Goal: Navigation & Orientation: Find specific page/section

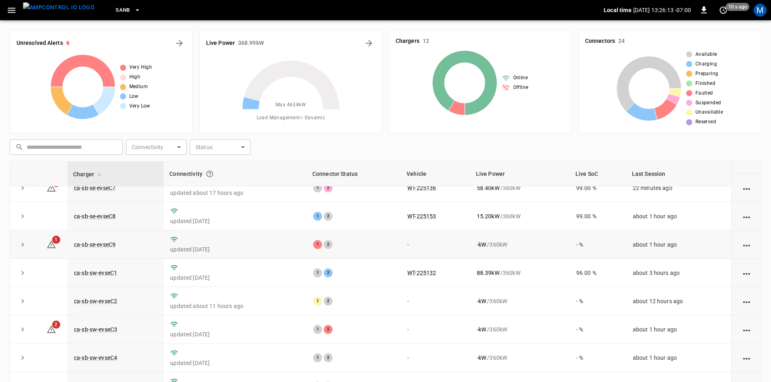
scroll to position [40, 0]
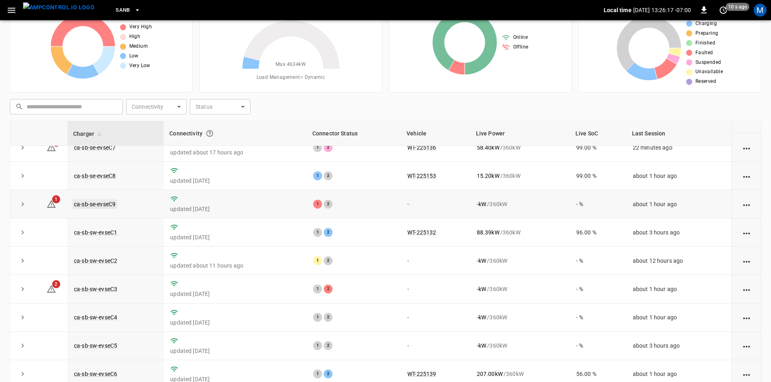
click at [112, 202] on link "ca-sb-se-evseC9" at bounding box center [94, 204] width 45 height 10
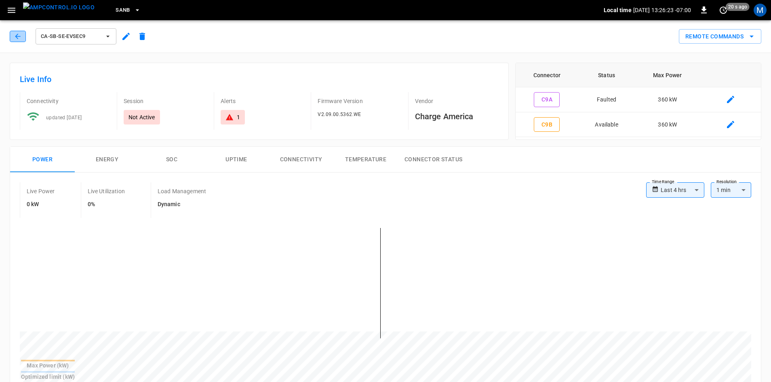
click at [17, 32] on icon "button" at bounding box center [18, 36] width 8 height 8
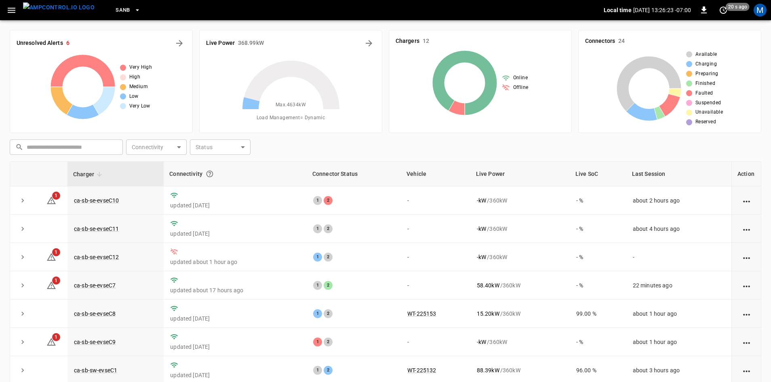
scroll to position [40, 0]
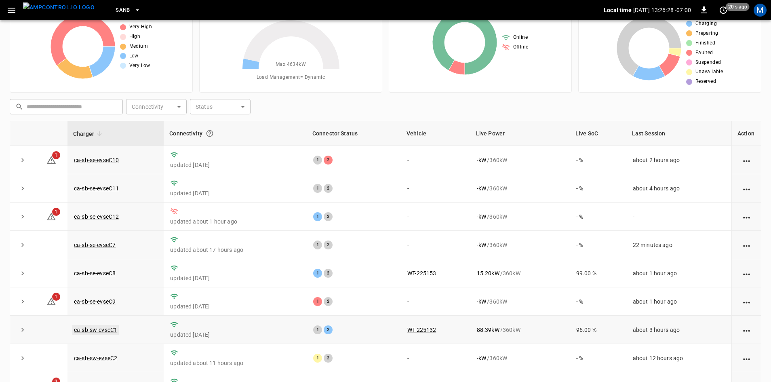
click at [110, 334] on link "ca-sb-sw-evseC1" at bounding box center [95, 330] width 46 height 10
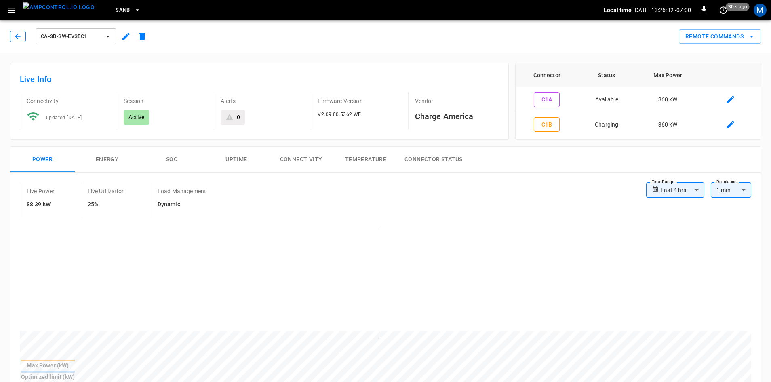
click at [21, 34] on icon "button" at bounding box center [18, 36] width 8 height 8
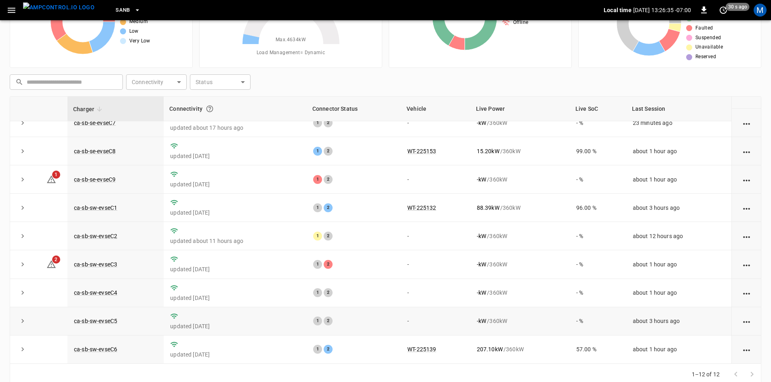
scroll to position [78, 0]
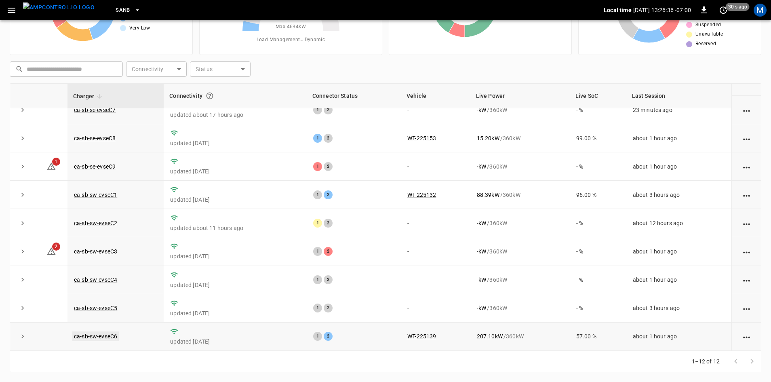
click at [96, 332] on link "ca-sb-sw-evseC6" at bounding box center [95, 336] width 46 height 10
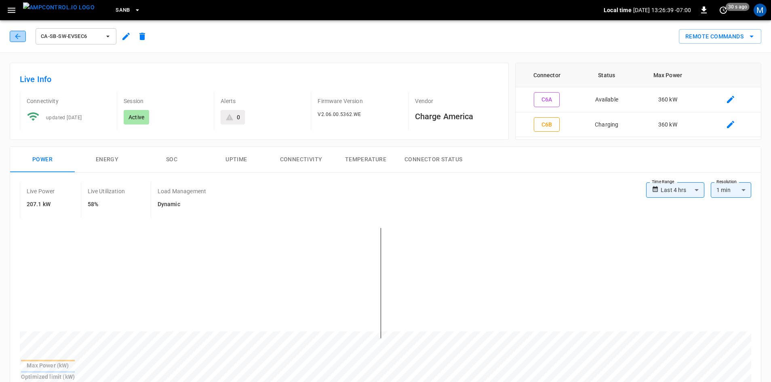
click at [21, 33] on icon "button" at bounding box center [18, 36] width 8 height 8
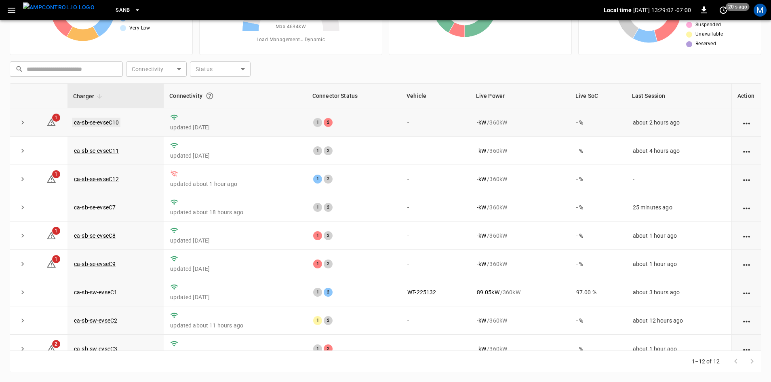
click at [102, 122] on link "ca-sb-se-evseC10" at bounding box center [96, 123] width 48 height 10
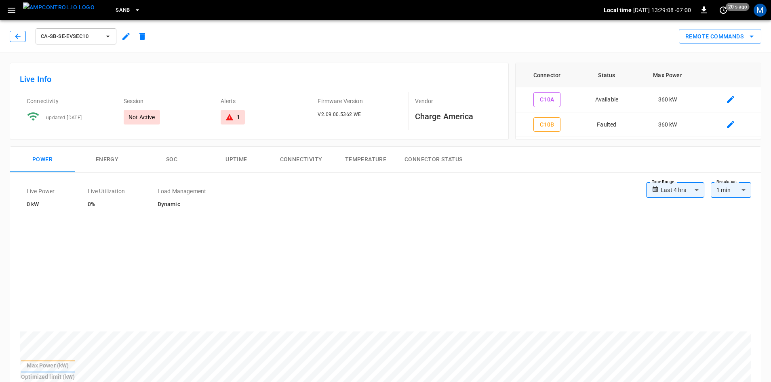
click at [19, 35] on icon "button" at bounding box center [18, 36] width 8 height 8
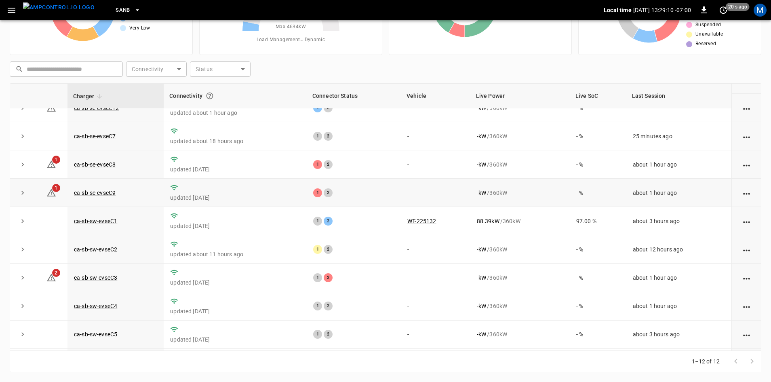
scroll to position [102, 0]
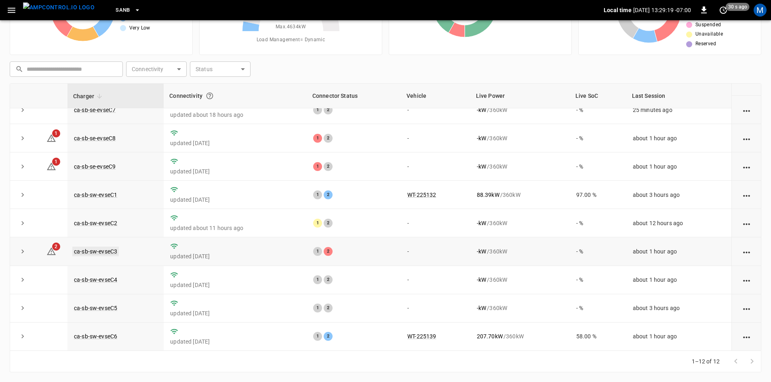
click at [96, 247] on link "ca-sb-sw-evseC3" at bounding box center [95, 251] width 46 height 10
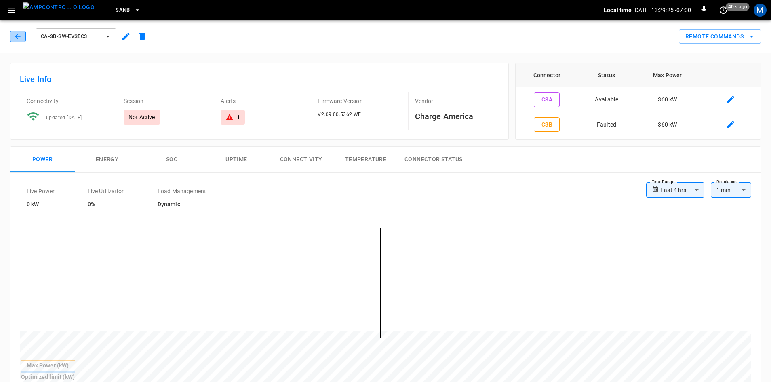
click at [23, 38] on button "button" at bounding box center [18, 36] width 16 height 11
